Goal: Answer question/provide support: Ask a question

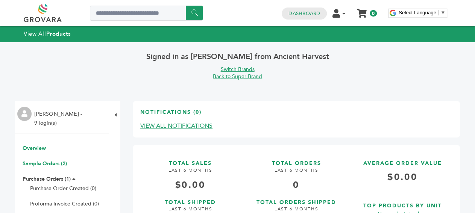
click at [58, 163] on link "Sample Orders (2)" at bounding box center [45, 163] width 44 height 7
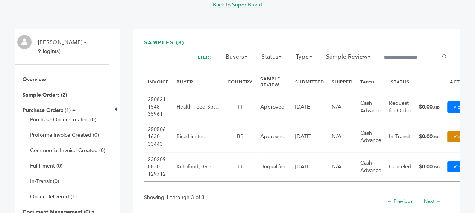
scroll to position [0, 41]
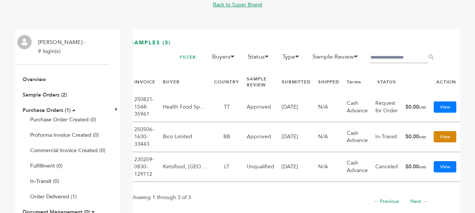
click at [438, 132] on link "View" at bounding box center [444, 136] width 23 height 11
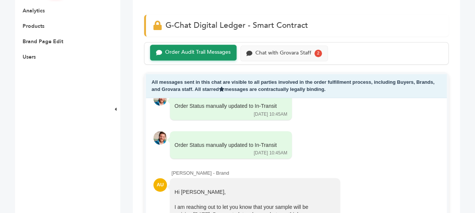
scroll to position [348, 0]
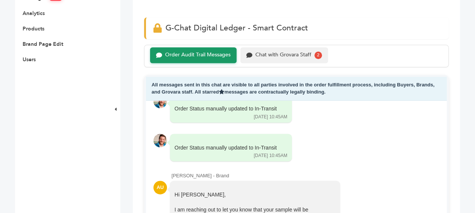
click at [281, 54] on div "Chat with Grovara Staff" at bounding box center [283, 55] width 56 height 6
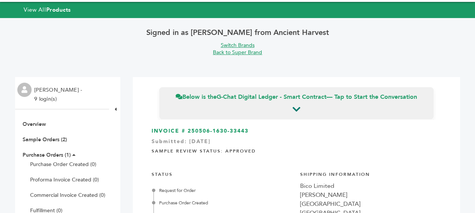
scroll to position [23, 0]
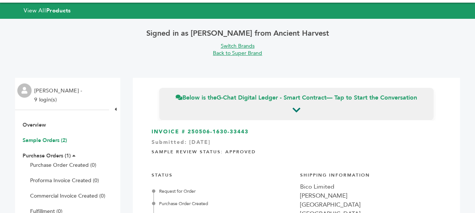
click at [62, 140] on link "Sample Orders (2)" at bounding box center [45, 140] width 44 height 7
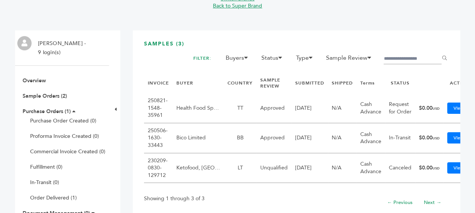
scroll to position [0, 41]
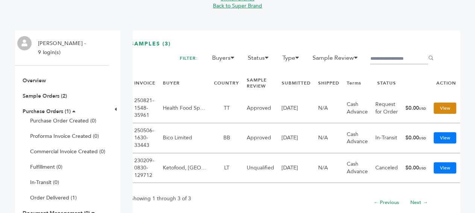
click at [435, 106] on link "View" at bounding box center [444, 108] width 23 height 11
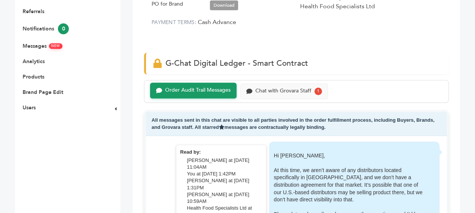
scroll to position [415, 0]
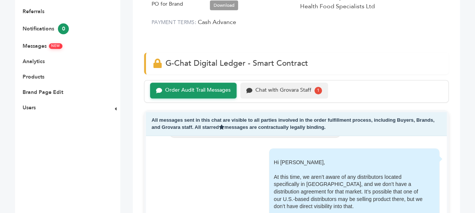
click at [288, 92] on div "Chat with Grovara Staff" at bounding box center [283, 90] width 56 height 6
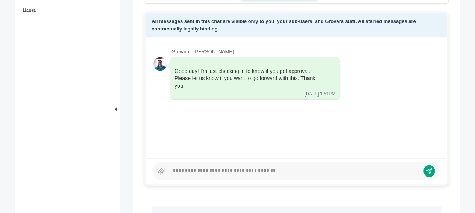
scroll to position [398, 0]
click at [213, 167] on div at bounding box center [294, 170] width 250 height 9
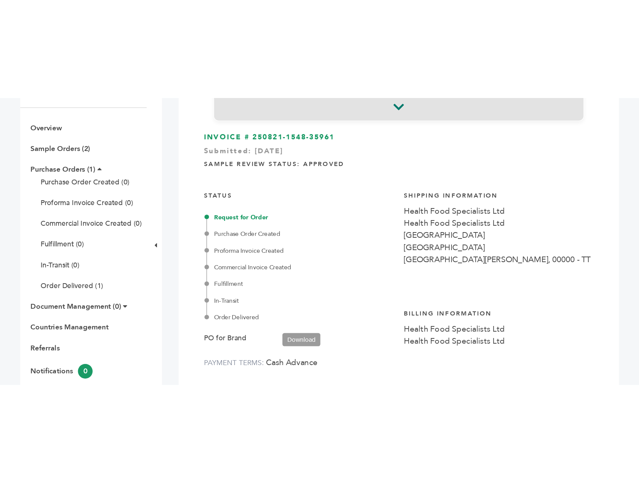
scroll to position [126, 0]
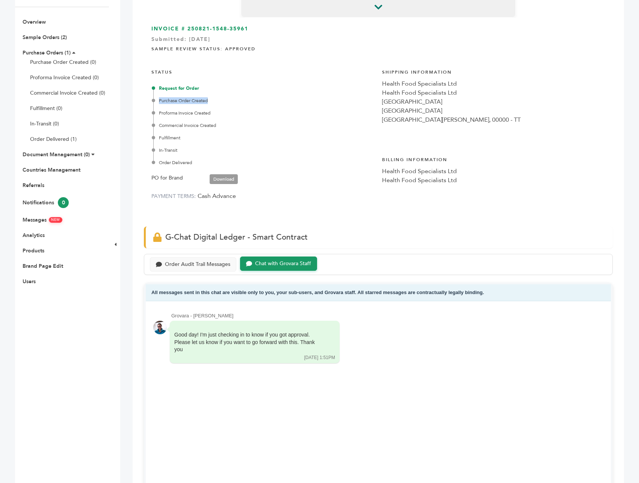
drag, startPoint x: 151, startPoint y: 101, endPoint x: 213, endPoint y: 100, distance: 61.6
click at [213, 100] on div "STATUS Request for Order Purchase Order Created Proforma Invoice Created Commer…" at bounding box center [262, 133] width 223 height 141
click at [248, 99] on div "Purchase Order Created" at bounding box center [263, 100] width 221 height 7
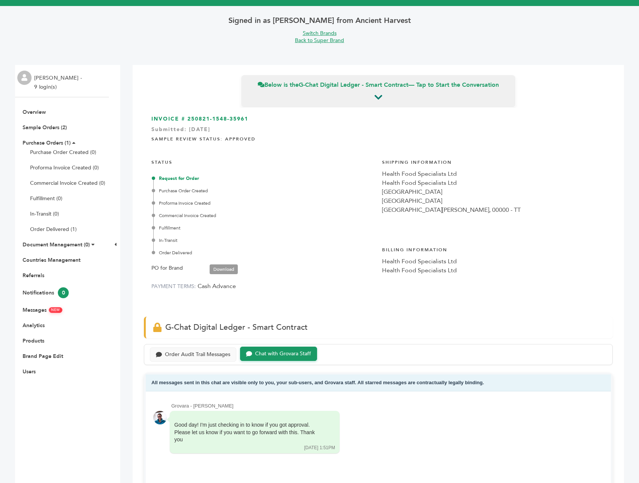
scroll to position [50, 0]
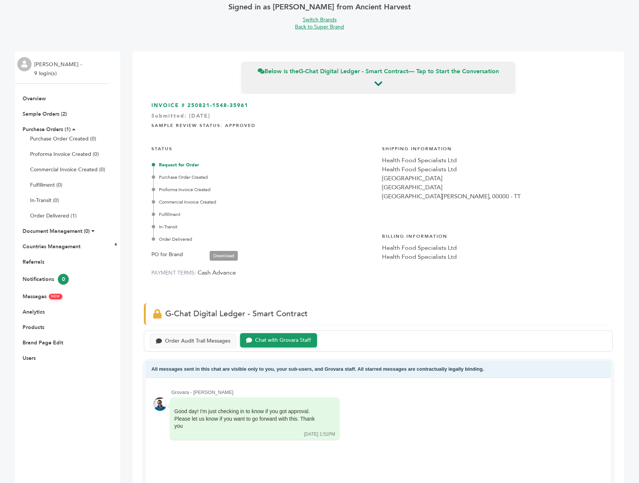
click at [180, 165] on div "Request for Order" at bounding box center [263, 165] width 221 height 7
click at [207, 129] on h4 "Sample Review Status: Approved" at bounding box center [378, 125] width 454 height 16
drag, startPoint x: 248, startPoint y: 119, endPoint x: 309, endPoint y: 118, distance: 60.9
click at [309, 118] on h4 "Sample Review Status: Approved" at bounding box center [378, 125] width 454 height 16
click at [312, 126] on h4 "Sample Review Status: Approved" at bounding box center [378, 125] width 454 height 16
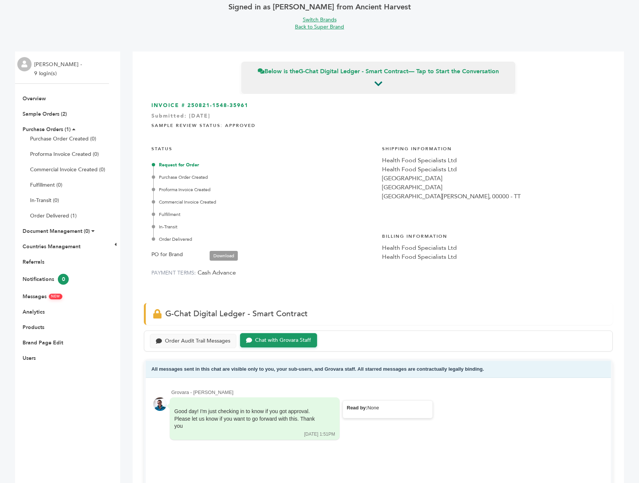
click at [211, 213] on div "Good day! I'm just checking in to know if you got approval. Please let us know …" at bounding box center [249, 419] width 150 height 22
click at [438, 213] on div "Good day! I'm just checking in to know if you got approval. Please let us know …" at bounding box center [378, 418] width 450 height 43
drag, startPoint x: 213, startPoint y: 420, endPoint x: 183, endPoint y: 413, distance: 30.1
click at [172, 213] on div "Good day! I'm just checking in to know if you got approval. Please let us know …" at bounding box center [255, 418] width 170 height 42
copy div "Good day! I'm just checking in to know if you got approval. Please let us know …"
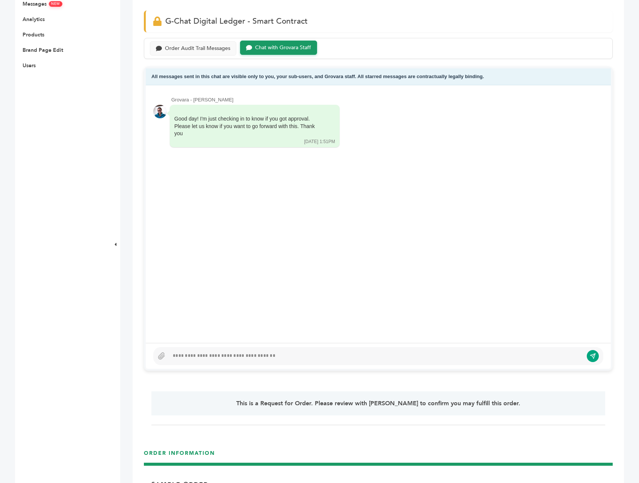
scroll to position [356, 0]
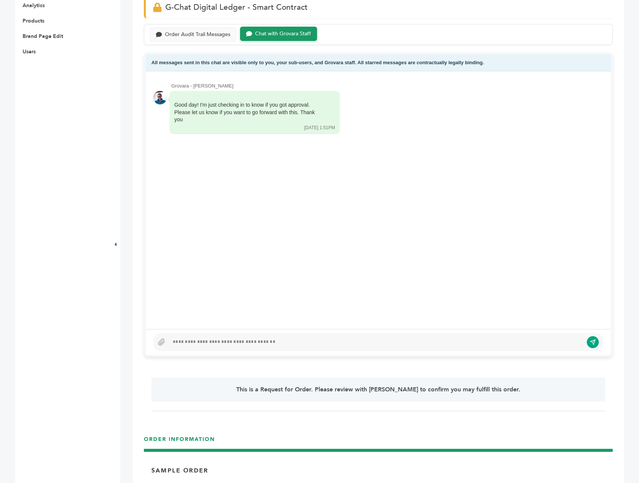
click at [329, 213] on div at bounding box center [376, 342] width 414 height 9
drag, startPoint x: 392, startPoint y: 349, endPoint x: 394, endPoint y: 345, distance: 4.9
click at [392, 213] on div at bounding box center [378, 342] width 450 height 18
click at [396, 213] on div at bounding box center [376, 342] width 414 height 9
paste div
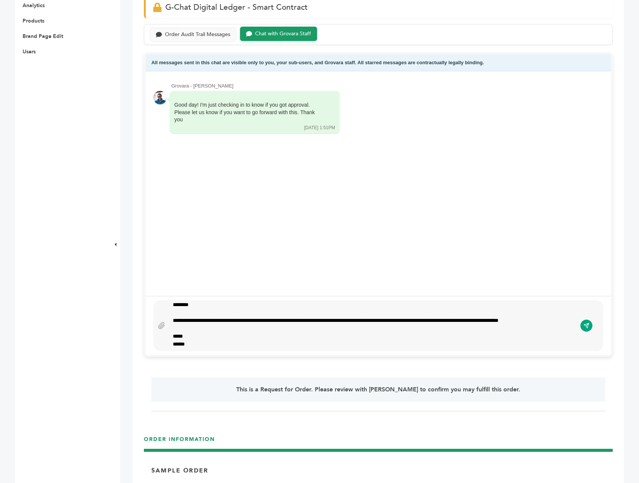
scroll to position [0, 0]
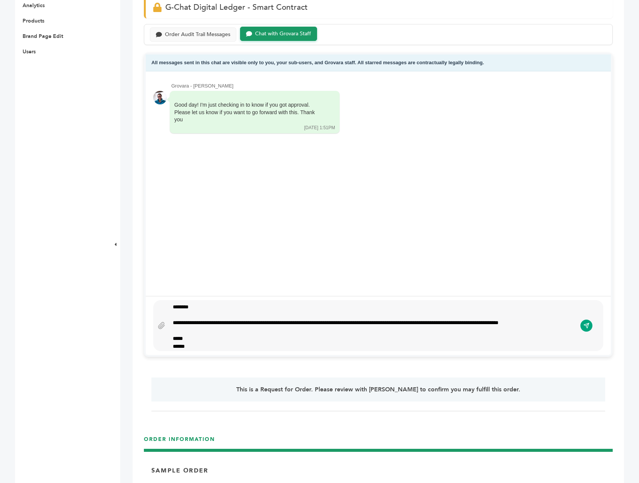
click at [228, 213] on div "**********" at bounding box center [373, 325] width 408 height 45
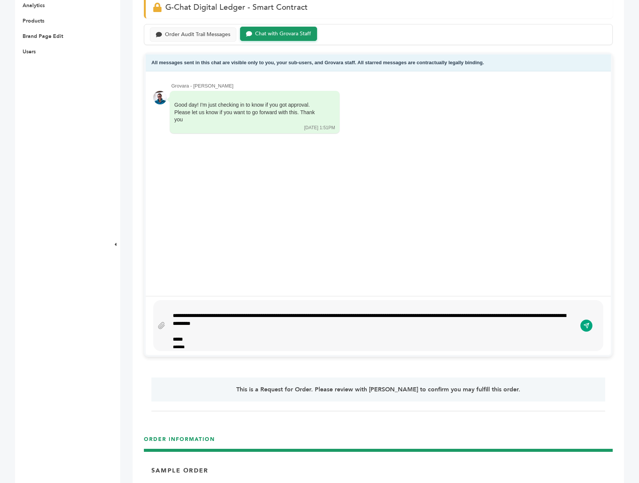
scroll to position [10, 0]
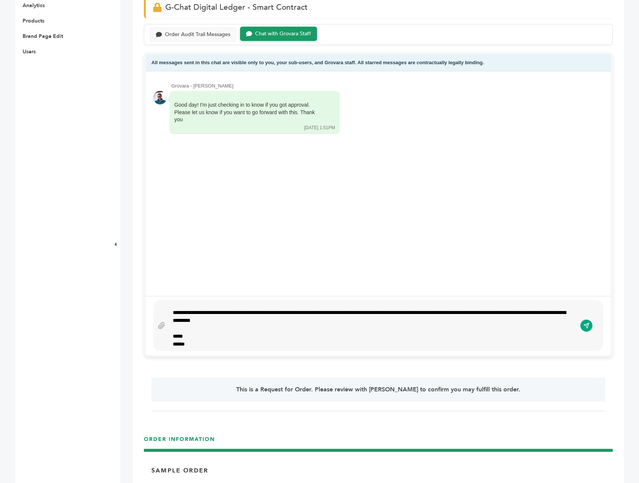
click at [315, 213] on div "**********" at bounding box center [373, 325] width 408 height 45
click at [474, 213] on icon "submit" at bounding box center [586, 326] width 6 height 6
click at [277, 36] on div "Chat with Grovara Staff" at bounding box center [283, 34] width 56 height 6
click at [283, 35] on div "Chat with Grovara Staff" at bounding box center [283, 34] width 56 height 6
click at [288, 30] on div "Chat with Grovara Staff" at bounding box center [278, 34] width 77 height 15
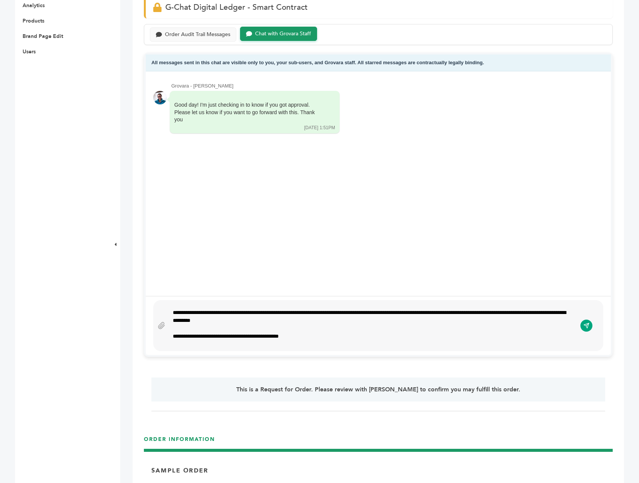
click at [290, 32] on div "Chat with Grovara Staff" at bounding box center [283, 34] width 56 height 6
click at [291, 33] on div "Chat with Grovara Staff" at bounding box center [283, 34] width 56 height 6
click at [213, 28] on div "Order Audit Trail Messages" at bounding box center [193, 34] width 86 height 15
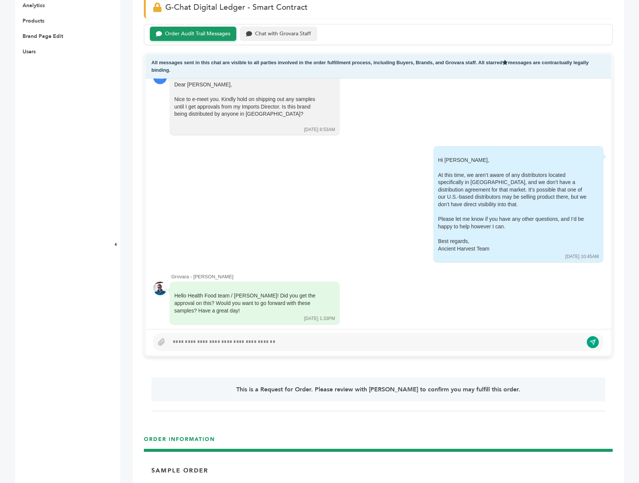
click at [282, 31] on div "Chat with Grovara Staff" at bounding box center [283, 34] width 56 height 6
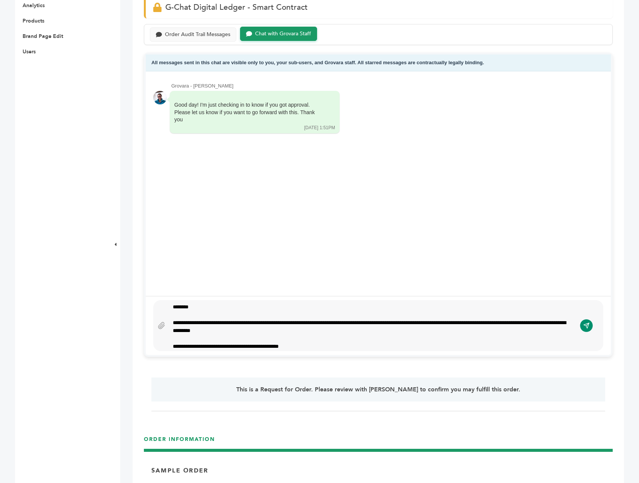
click at [474, 213] on button "submit" at bounding box center [586, 326] width 13 height 13
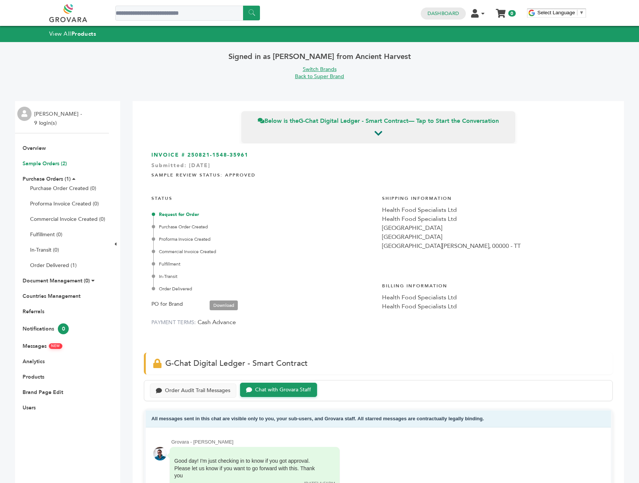
click at [56, 163] on link "Sample Orders (2)" at bounding box center [45, 163] width 44 height 7
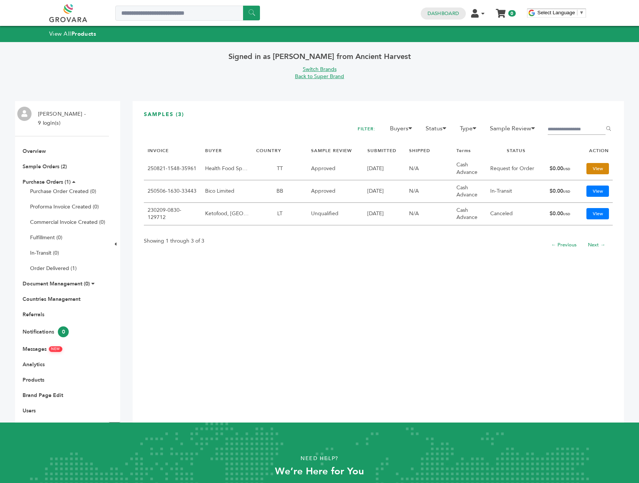
click at [591, 170] on link "View" at bounding box center [597, 168] width 23 height 11
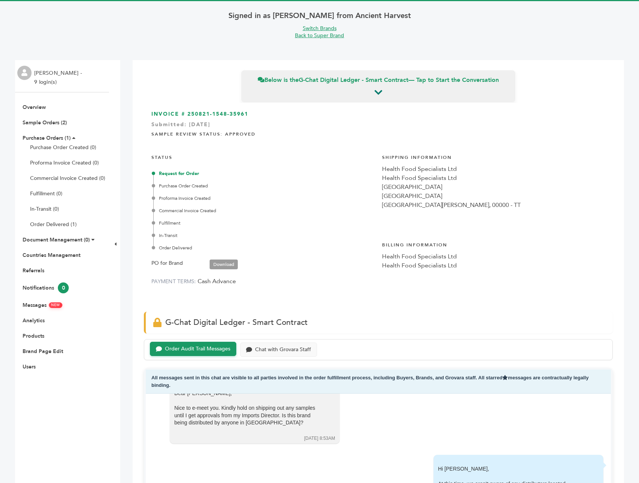
scroll to position [38, 0]
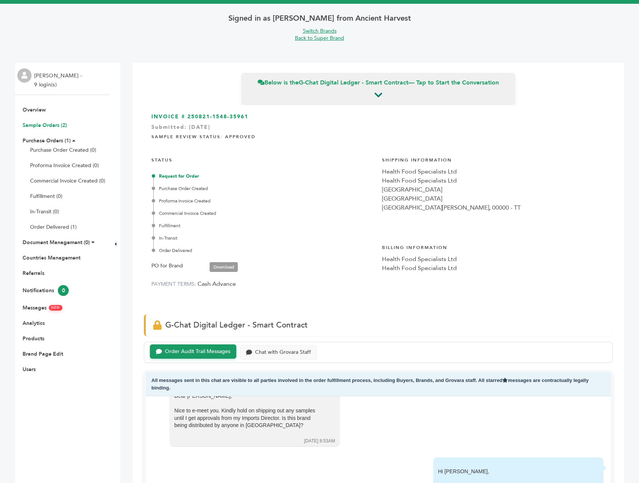
click at [59, 127] on link "Sample Orders (2)" at bounding box center [45, 125] width 44 height 7
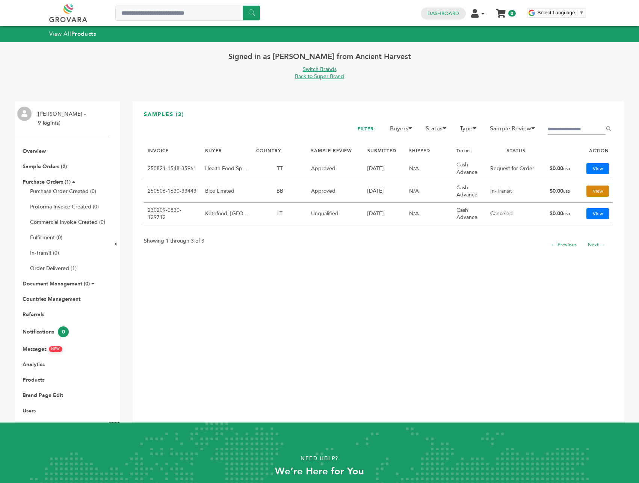
click at [589, 193] on link "View" at bounding box center [597, 191] width 23 height 11
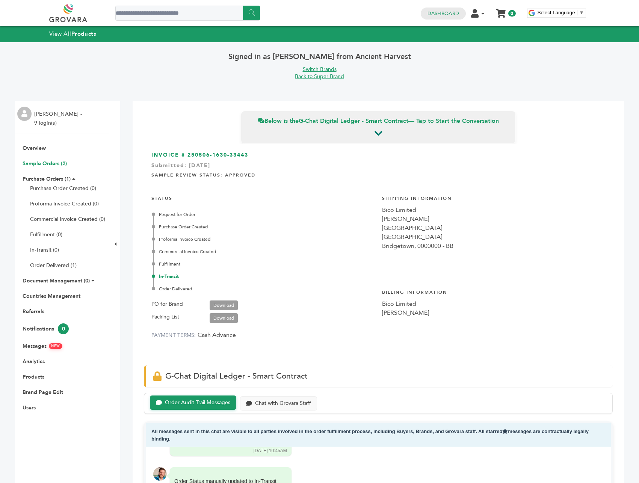
click at [57, 163] on link "Sample Orders (2)" at bounding box center [45, 163] width 44 height 7
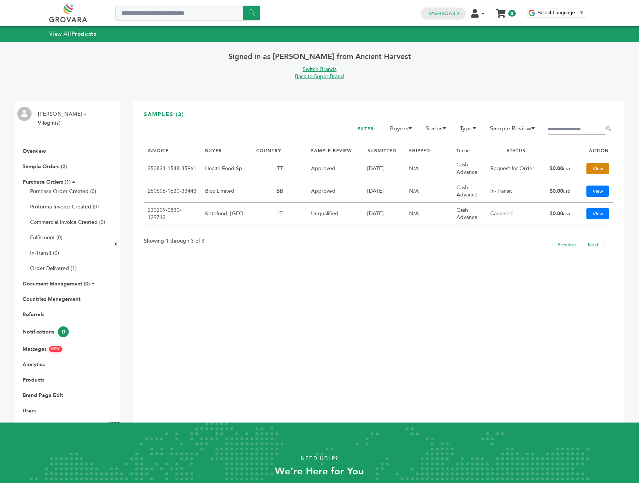
click at [591, 169] on link "View" at bounding box center [597, 168] width 23 height 11
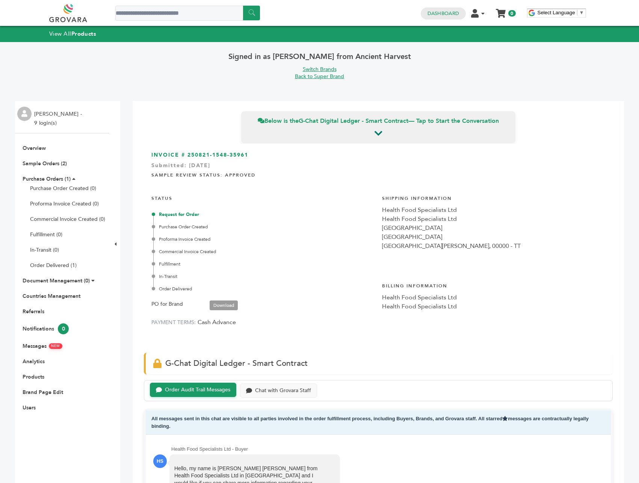
scroll to position [366, 0]
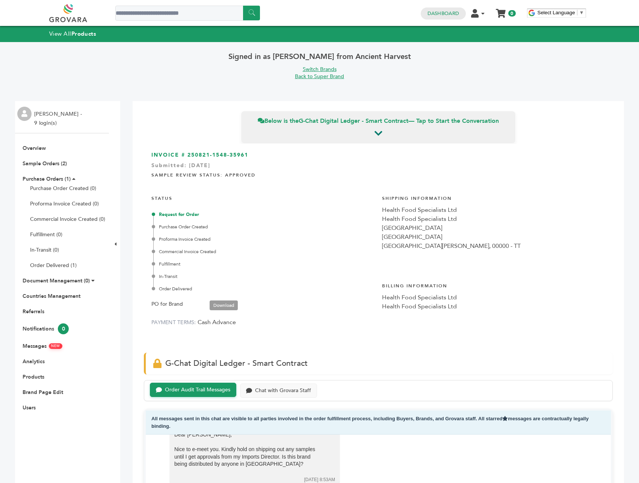
click at [296, 384] on div "Chat with Grovara Staff" at bounding box center [278, 391] width 77 height 15
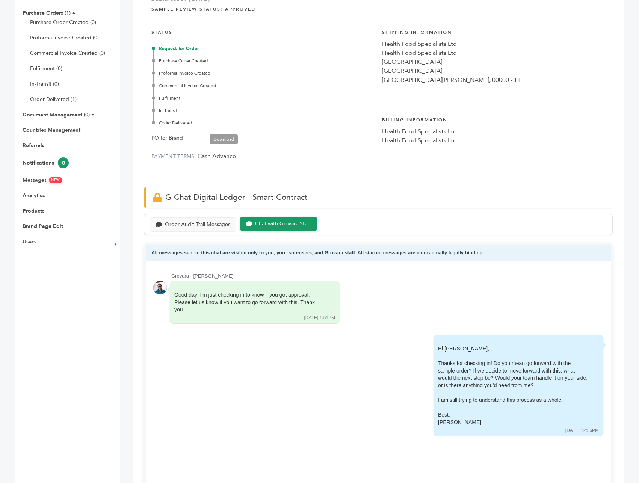
scroll to position [230, 0]
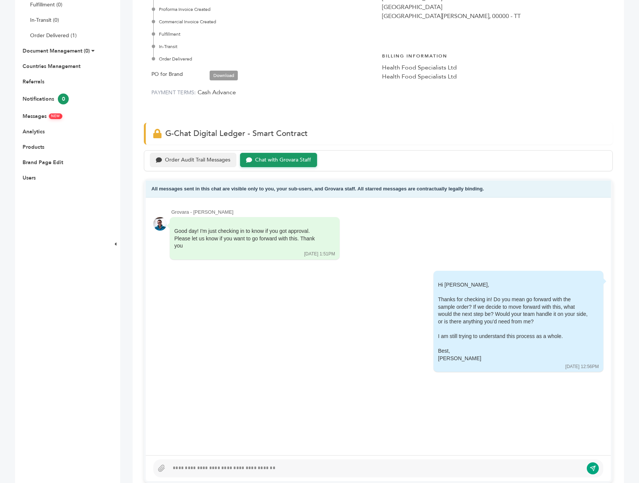
click at [183, 159] on div "Order Audit Trail Messages" at bounding box center [197, 160] width 65 height 6
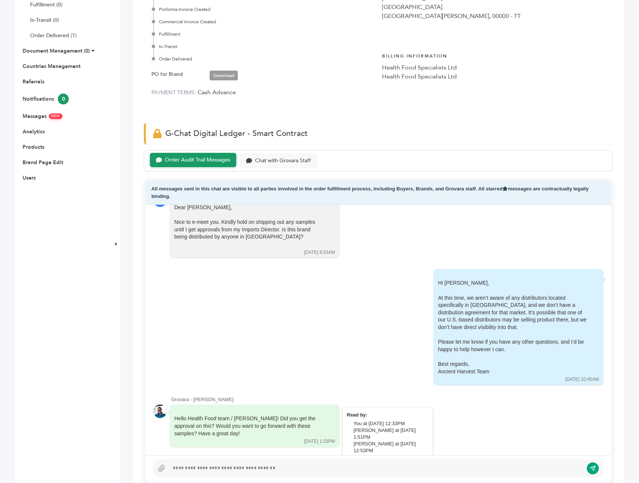
scroll to position [363, 0]
click at [307, 166] on div "Chat with Grovara Staff" at bounding box center [278, 160] width 77 height 15
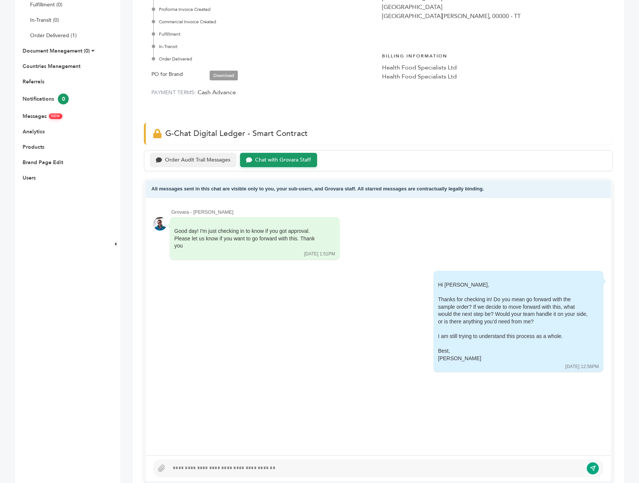
click at [213, 165] on div "Order Audit Trail Messages" at bounding box center [193, 160] width 86 height 15
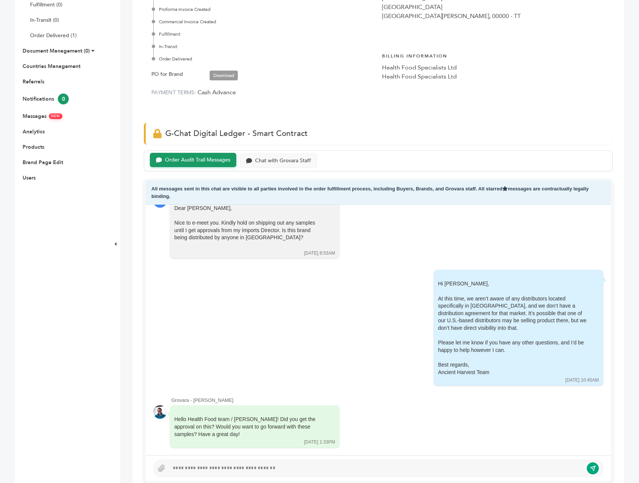
scroll to position [363, 0]
click at [312, 160] on div "Chat with Grovara Staff" at bounding box center [278, 160] width 77 height 15
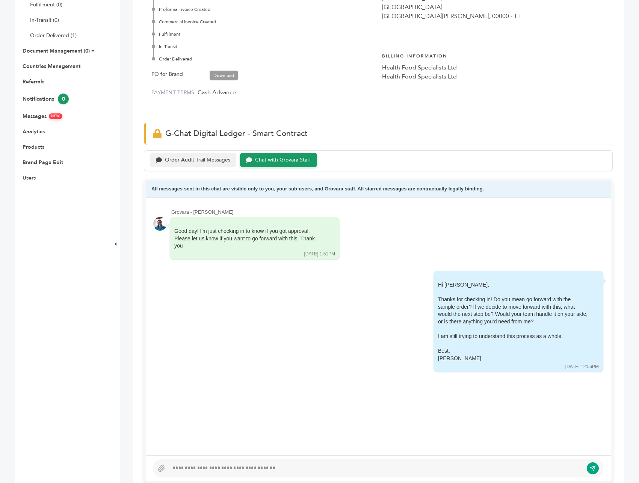
click at [215, 164] on div "Order Audit Trail Messages" at bounding box center [193, 160] width 86 height 15
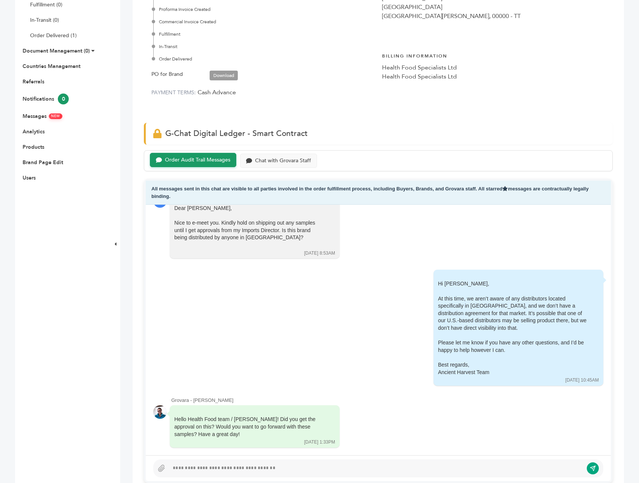
scroll to position [363, 0]
click at [291, 160] on div "Chat with Grovara Staff" at bounding box center [283, 160] width 56 height 6
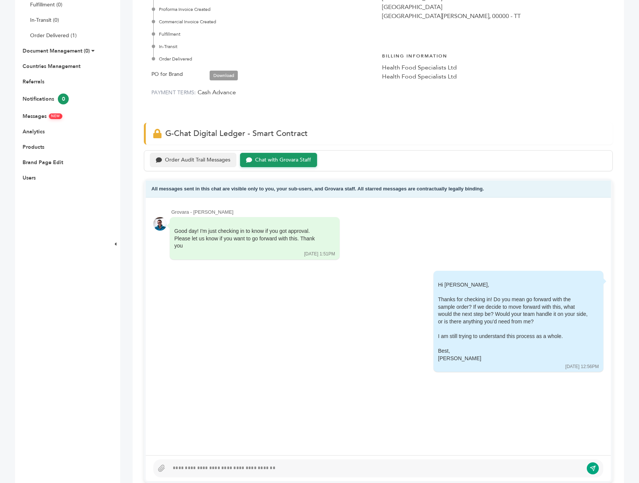
click at [195, 160] on div "Order Audit Trail Messages" at bounding box center [197, 160] width 65 height 6
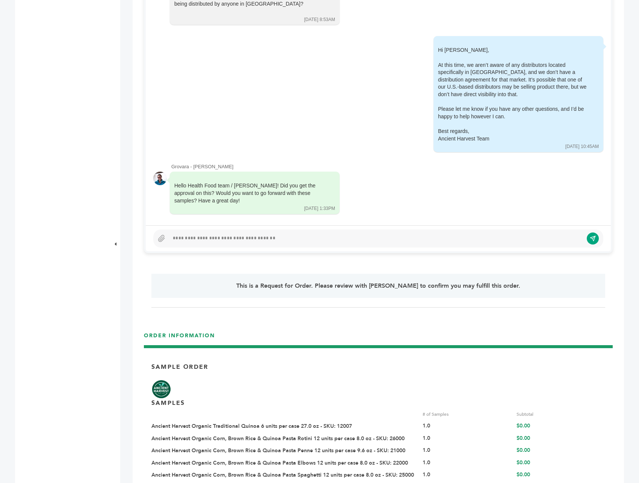
scroll to position [366, 0]
